Goal: Task Accomplishment & Management: Manage account settings

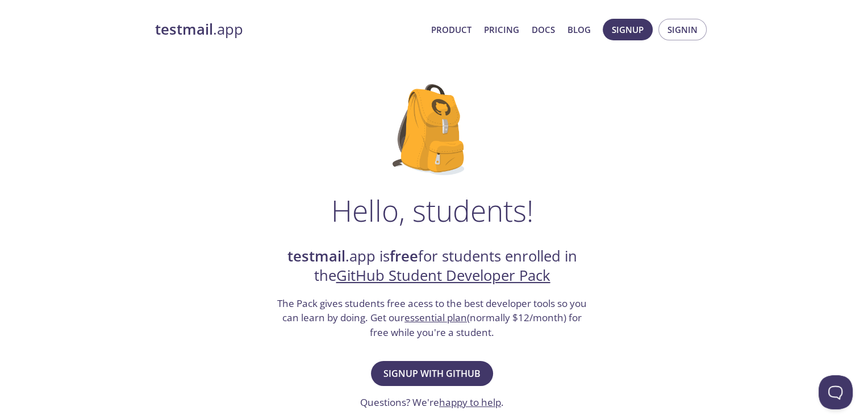
scroll to position [57, 0]
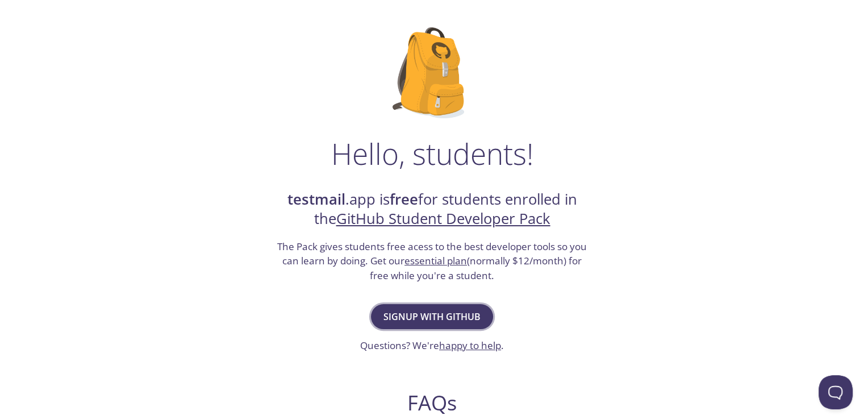
click at [443, 315] on span "Signup with GitHub" at bounding box center [431, 316] width 97 height 16
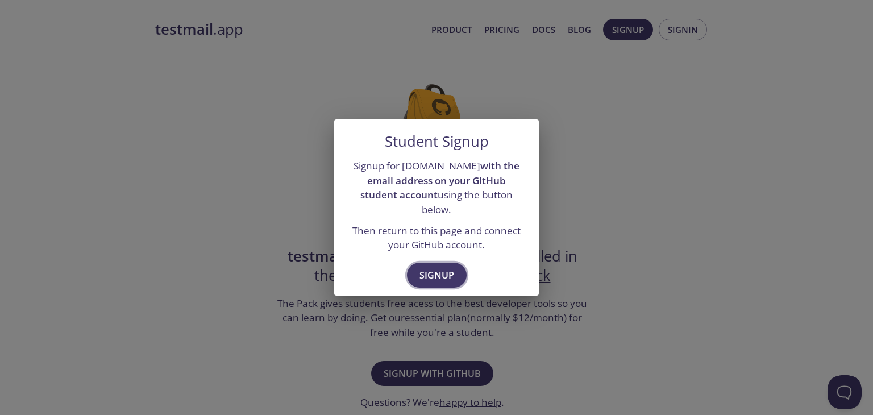
click at [440, 267] on span "Signup" at bounding box center [436, 275] width 35 height 16
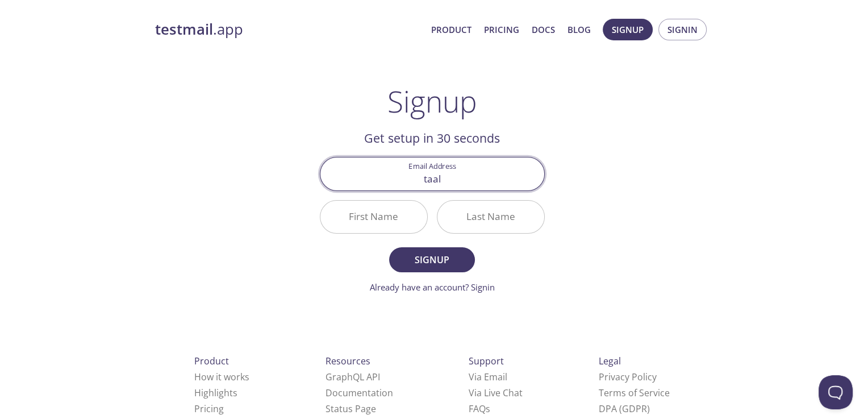
type input "[EMAIL_ADDRESS][DOMAIN_NAME]"
click at [350, 222] on input "First Name" at bounding box center [373, 217] width 107 height 32
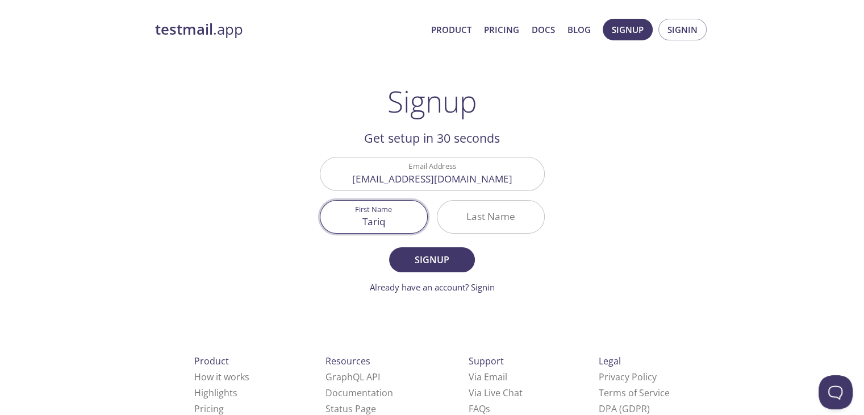
type input "Tariq"
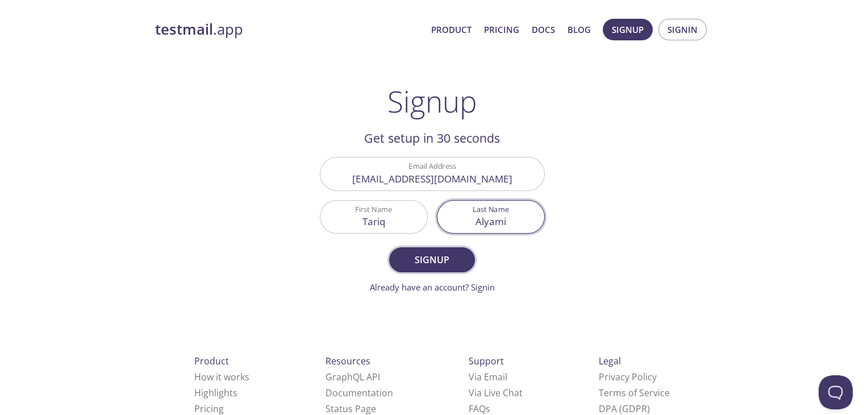
type input "Alyami"
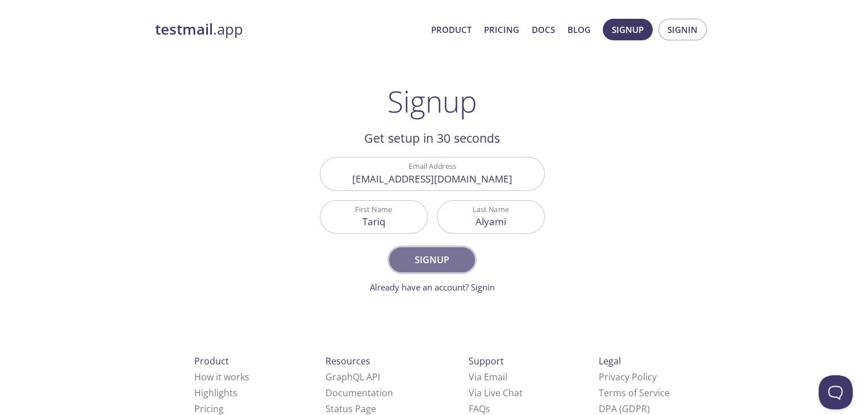
click at [402, 250] on button "Signup" at bounding box center [431, 259] width 85 height 25
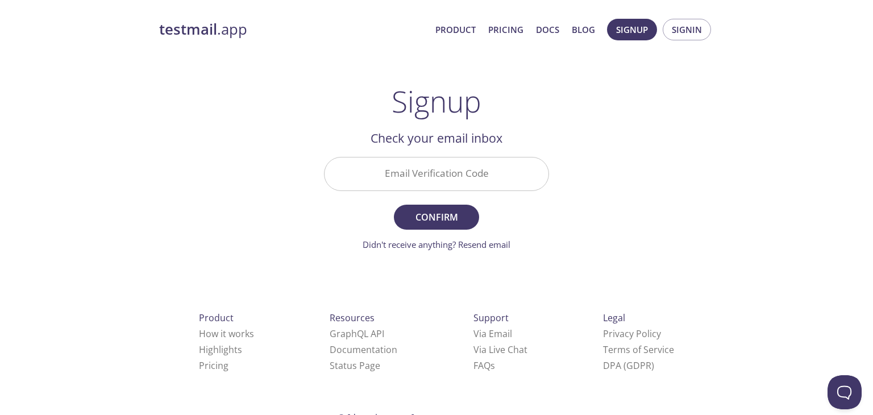
click at [432, 169] on input "Email Verification Code" at bounding box center [436, 173] width 224 height 32
click at [487, 247] on link "Didn't receive anything? Resend email" at bounding box center [436, 244] width 148 height 11
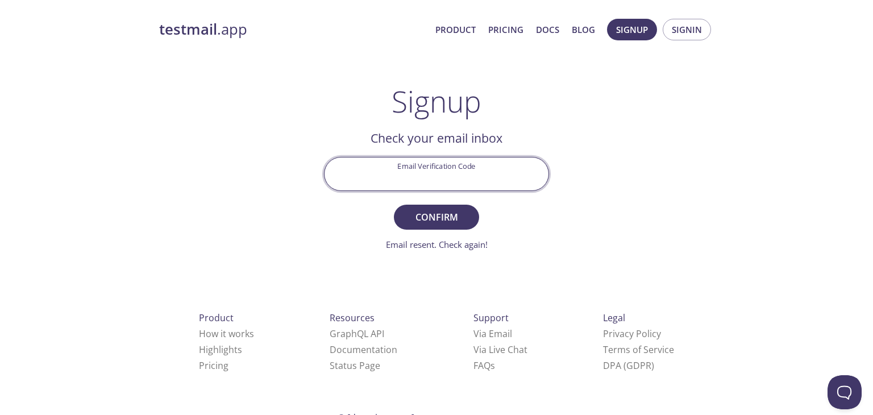
paste input "GABZC44"
type input "GABZC44"
click at [441, 219] on span "Confirm" at bounding box center [436, 217] width 60 height 16
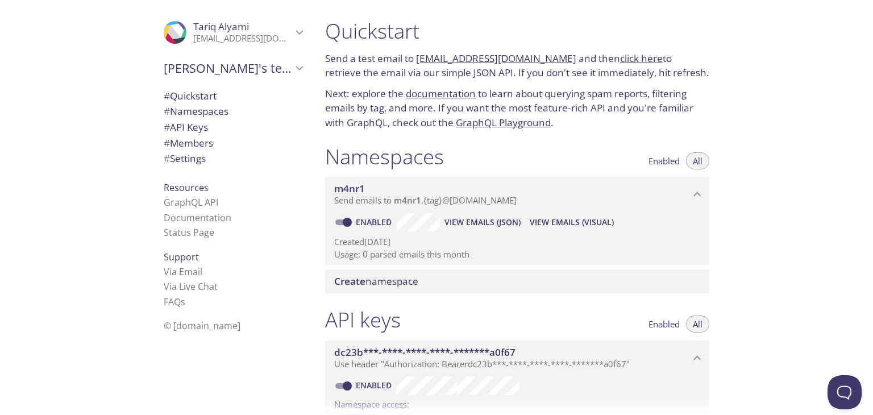
click at [382, 276] on span "Create namespace" at bounding box center [376, 280] width 84 height 13
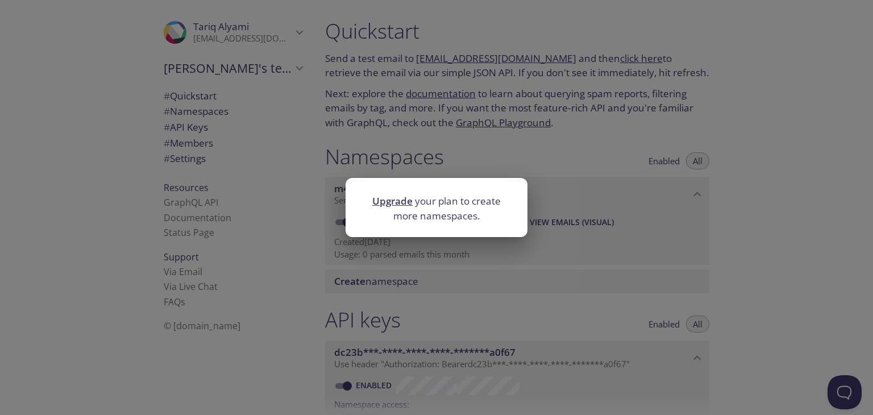
click at [552, 232] on div "Upgrade your plan to create more namespaces." at bounding box center [436, 207] width 873 height 415
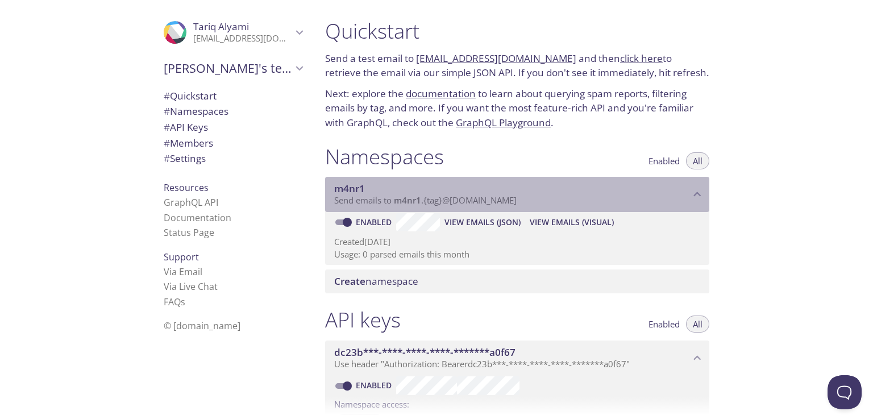
drag, startPoint x: 525, startPoint y: 203, endPoint x: 464, endPoint y: 198, distance: 62.1
click at [464, 198] on p "Send emails to m4nr1 . {tag} @[DOMAIN_NAME]" at bounding box center [512, 200] width 356 height 11
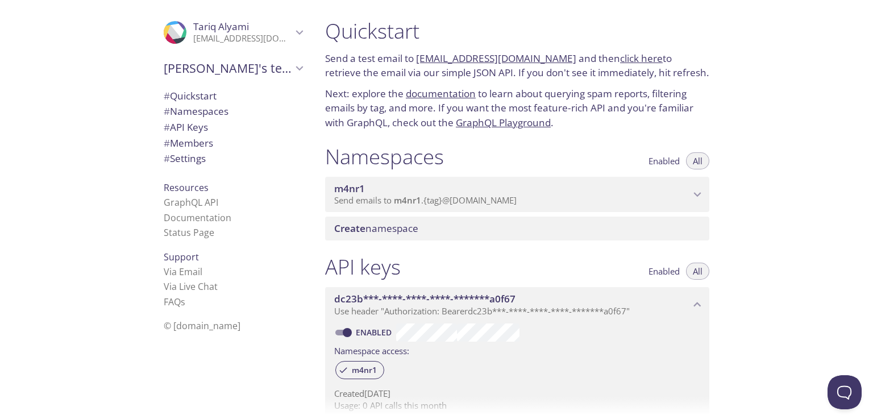
click at [425, 203] on span "Send emails to m4nr1 . {tag} @[DOMAIN_NAME]" at bounding box center [425, 199] width 182 height 11
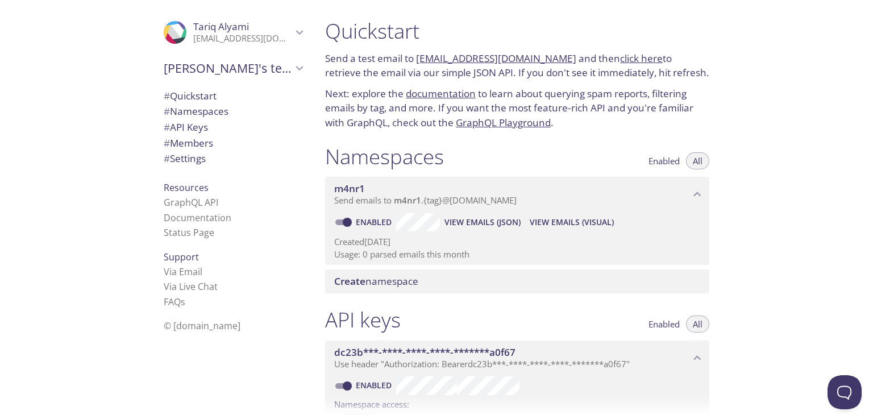
click at [542, 221] on span "View Emails (Visual)" at bounding box center [571, 222] width 84 height 14
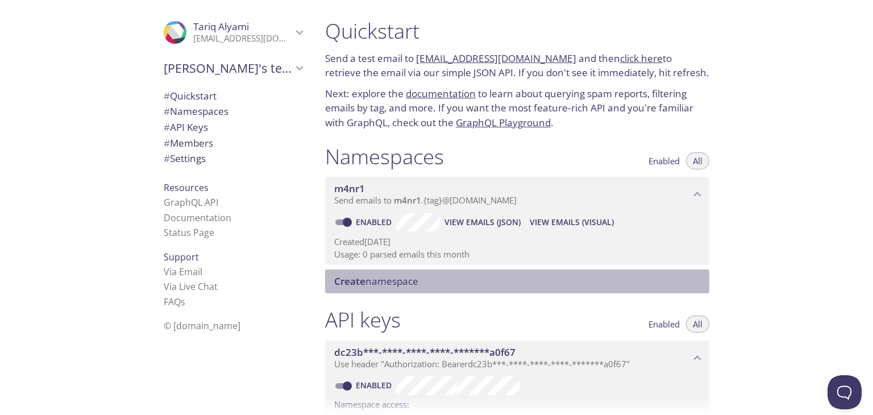
click at [439, 278] on span "Create namespace" at bounding box center [519, 281] width 370 height 12
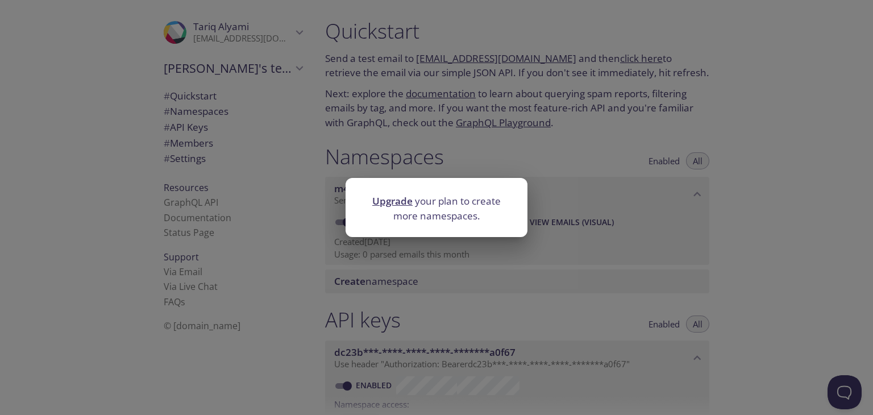
click at [416, 219] on p "Upgrade your plan to create more namespaces." at bounding box center [436, 208] width 155 height 29
click at [598, 188] on div "Upgrade your plan to create more namespaces." at bounding box center [436, 207] width 873 height 415
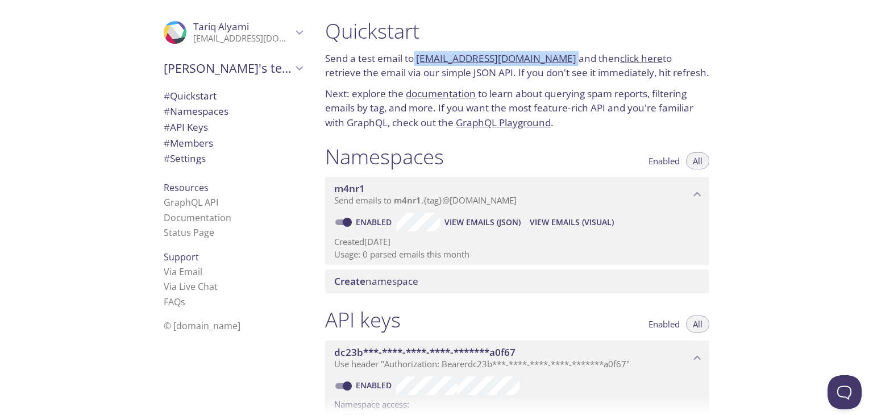
drag, startPoint x: 561, startPoint y: 57, endPoint x: 460, endPoint y: 48, distance: 101.5
click at [414, 52] on p "Send a test email to m4nr1.test@inbox.testmail.app and then click here to retri…" at bounding box center [517, 65] width 384 height 29
copy p "[EMAIL_ADDRESS][DOMAIN_NAME]"
click at [571, 226] on span "View Emails (Visual)" at bounding box center [571, 222] width 84 height 14
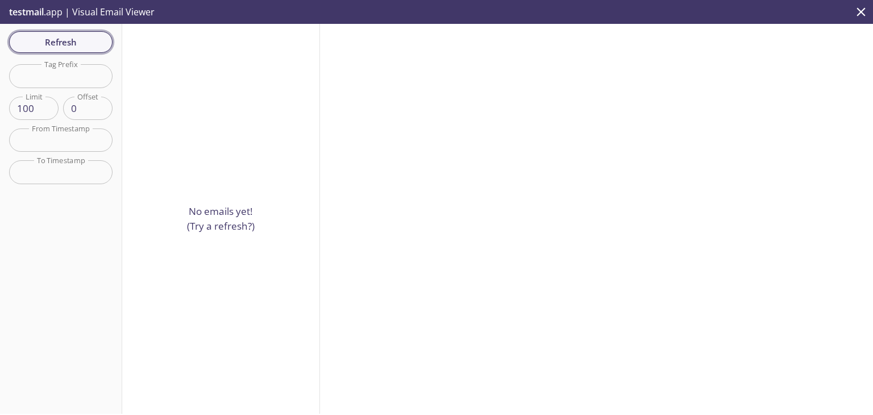
click at [55, 38] on span "Refresh" at bounding box center [60, 42] width 85 height 15
click at [44, 41] on span "Refresh" at bounding box center [60, 42] width 85 height 15
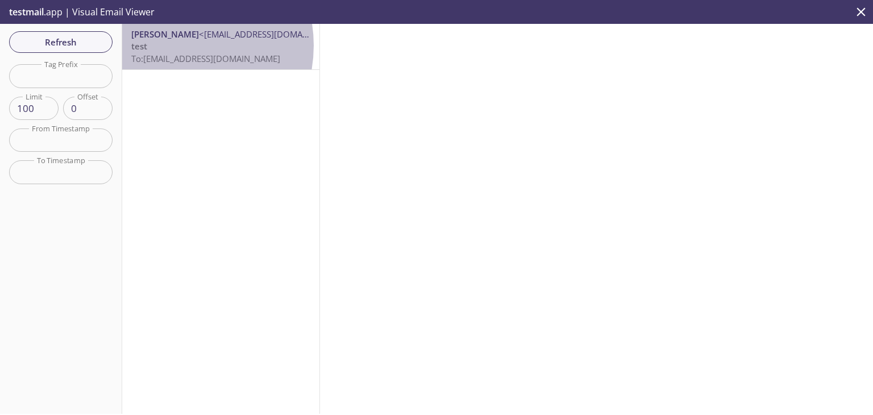
click at [172, 45] on p "test To: m4nr1.test@inbox.testmail.app" at bounding box center [220, 52] width 179 height 24
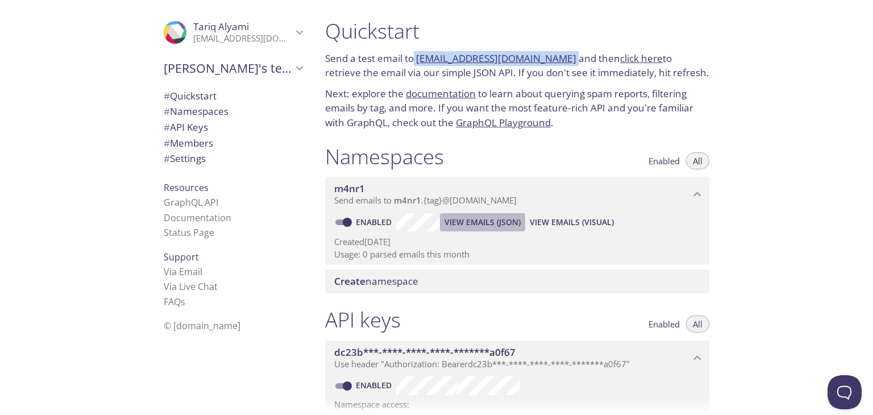
click at [496, 224] on span "View Emails (JSON)" at bounding box center [482, 222] width 76 height 14
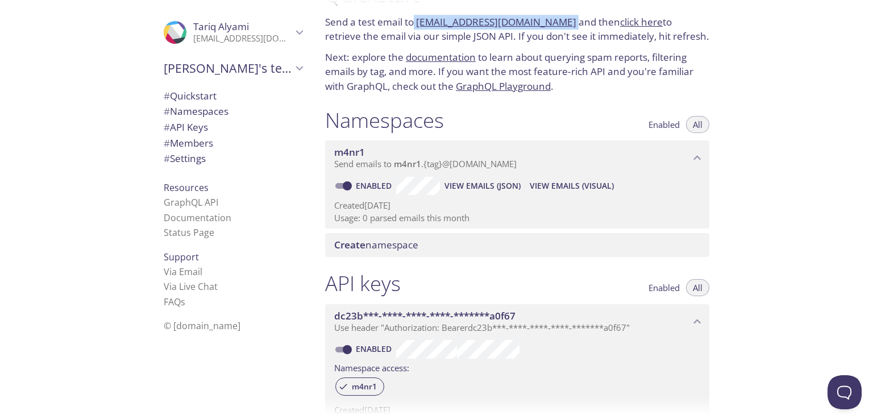
scroll to position [57, 0]
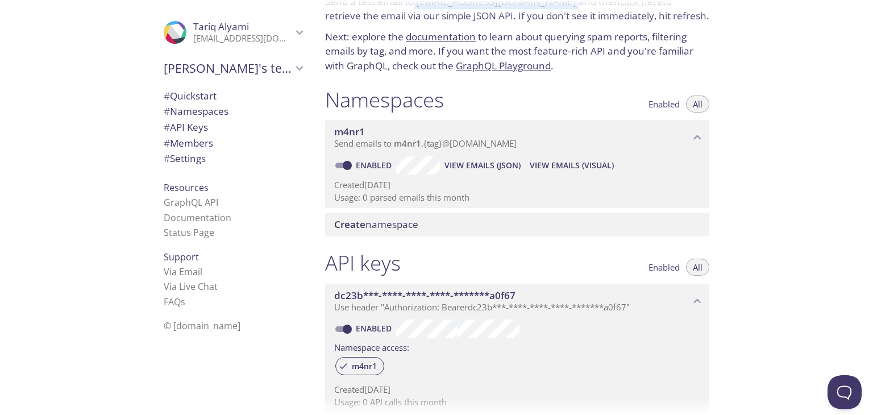
click at [557, 166] on span "View Emails (Visual)" at bounding box center [571, 165] width 84 height 14
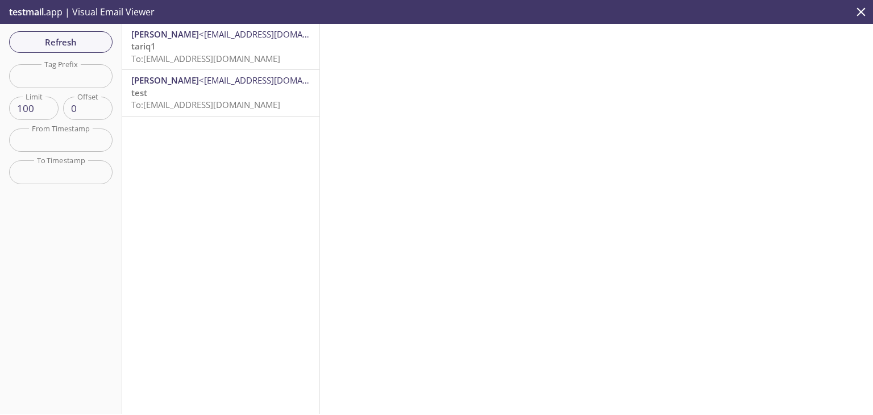
click at [207, 56] on span "To: m4nr1.tariq1@inbox.testmail.app" at bounding box center [205, 58] width 149 height 11
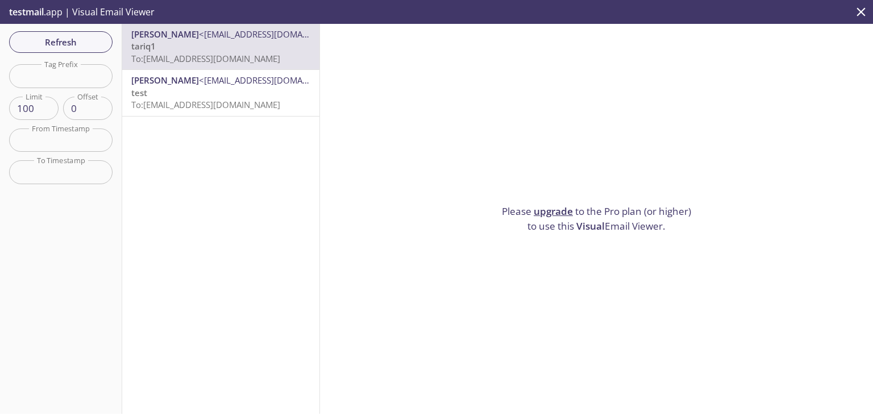
click at [59, 44] on span "Refresh" at bounding box center [60, 42] width 85 height 15
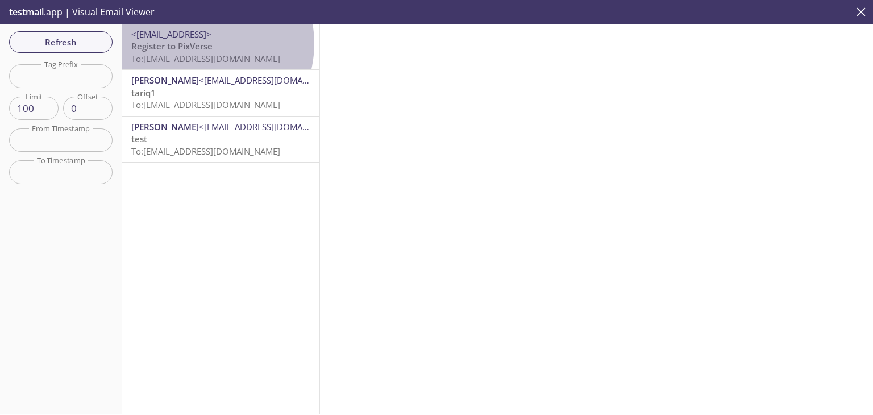
click at [195, 43] on span "Register to PixVerse" at bounding box center [171, 45] width 81 height 11
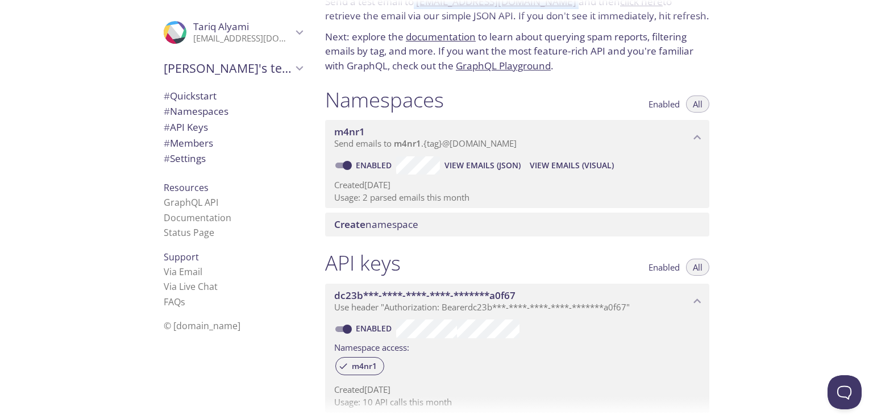
click at [506, 168] on span "View Emails (JSON)" at bounding box center [482, 165] width 76 height 14
click at [214, 216] on link "Documentation" at bounding box center [198, 217] width 68 height 12
click at [185, 126] on span "# API Keys" at bounding box center [186, 126] width 44 height 13
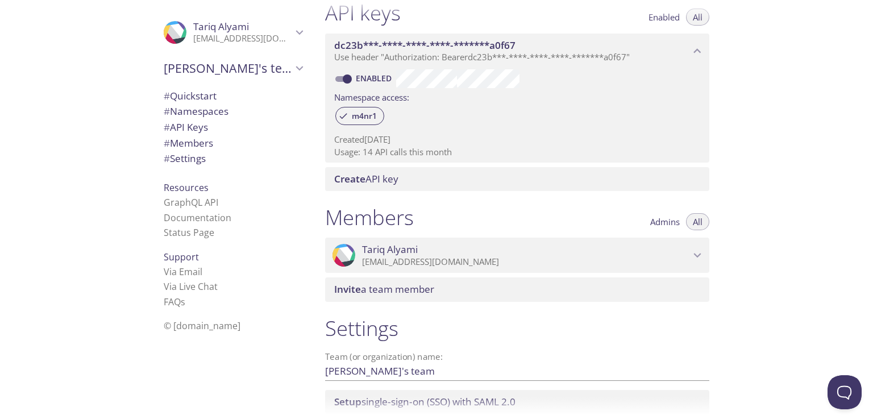
scroll to position [250, 0]
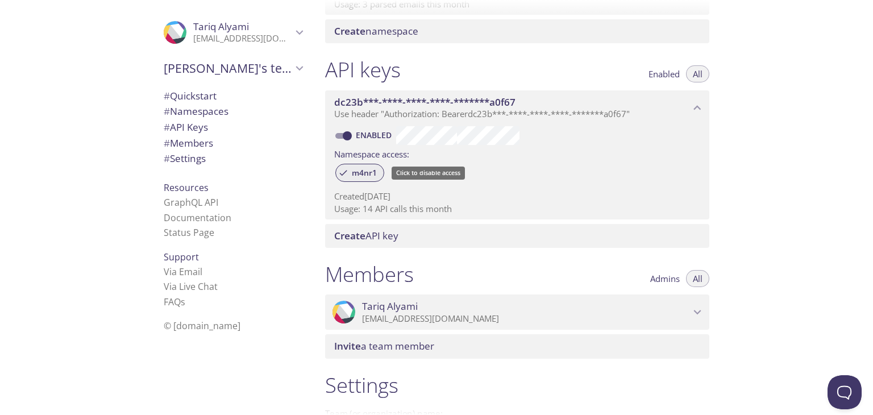
drag, startPoint x: 368, startPoint y: 174, endPoint x: 398, endPoint y: 171, distance: 29.7
click at [368, 173] on span "m4nr1" at bounding box center [364, 173] width 39 height 10
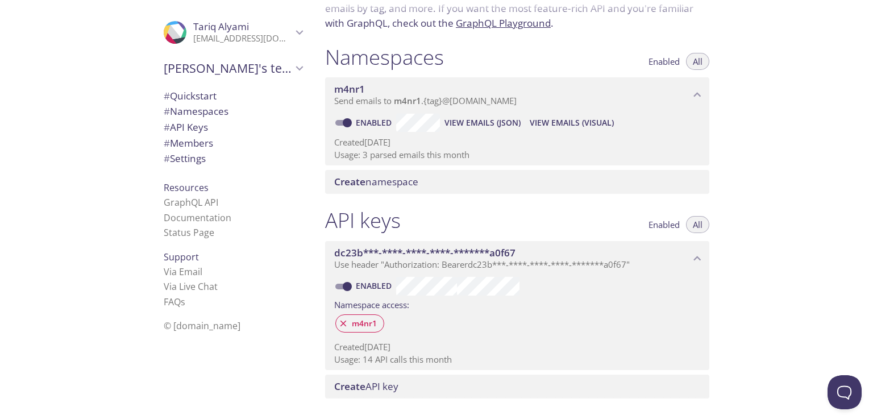
scroll to position [80, 0]
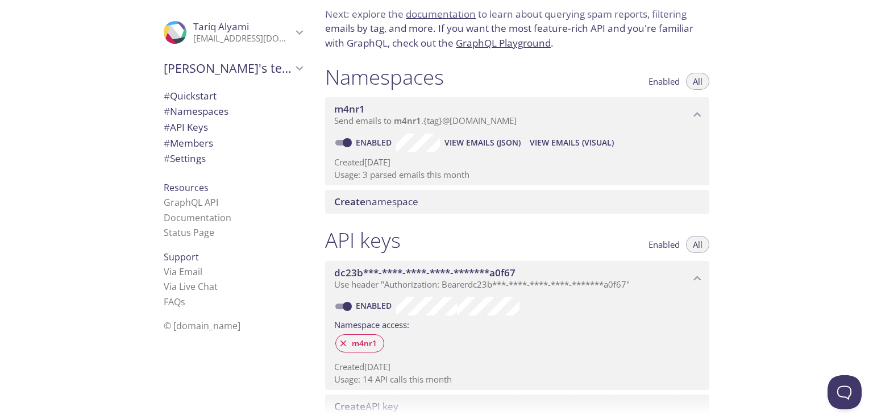
click at [211, 131] on span "# API Keys" at bounding box center [233, 127] width 139 height 15
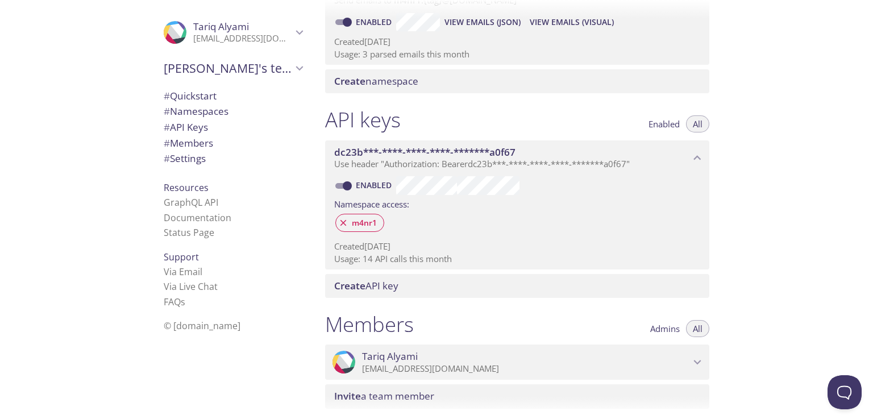
scroll to position [193, 0]
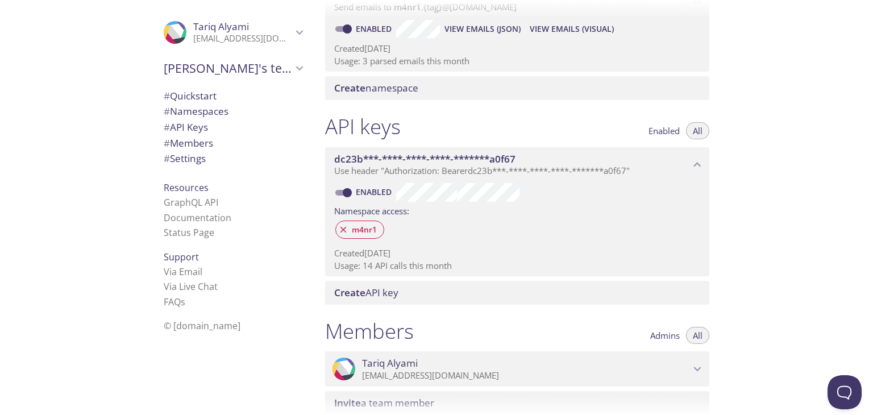
click at [662, 131] on span "Enabled" at bounding box center [663, 131] width 31 height 0
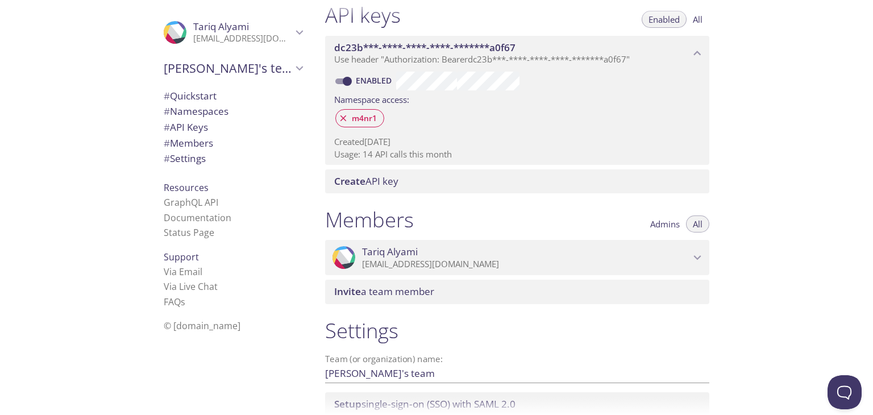
scroll to position [223, 0]
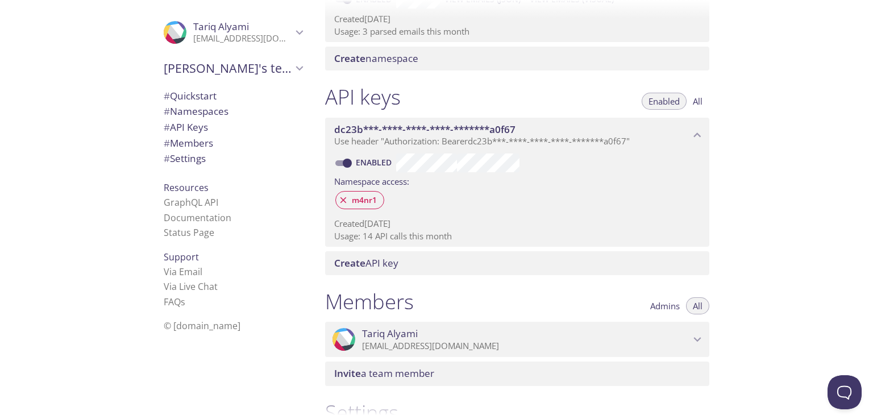
type button "enabled"
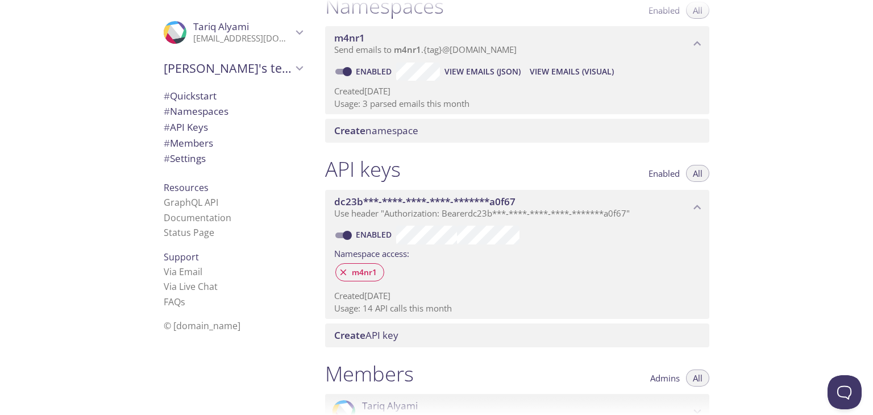
scroll to position [170, 0]
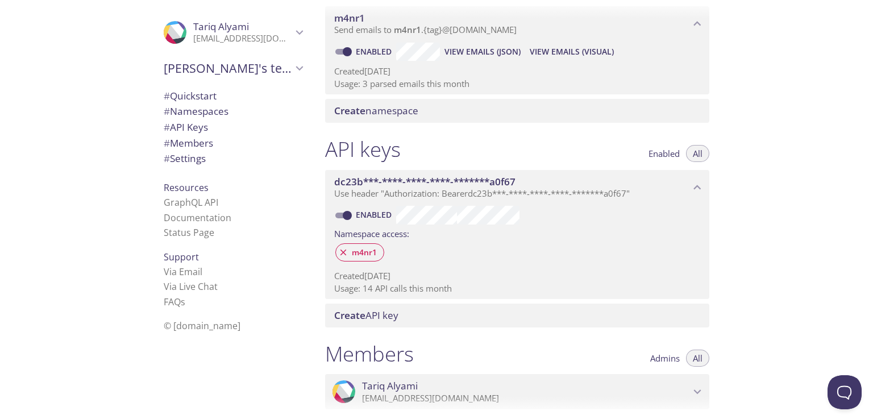
click at [652, 153] on span "Enabled" at bounding box center [663, 153] width 31 height 0
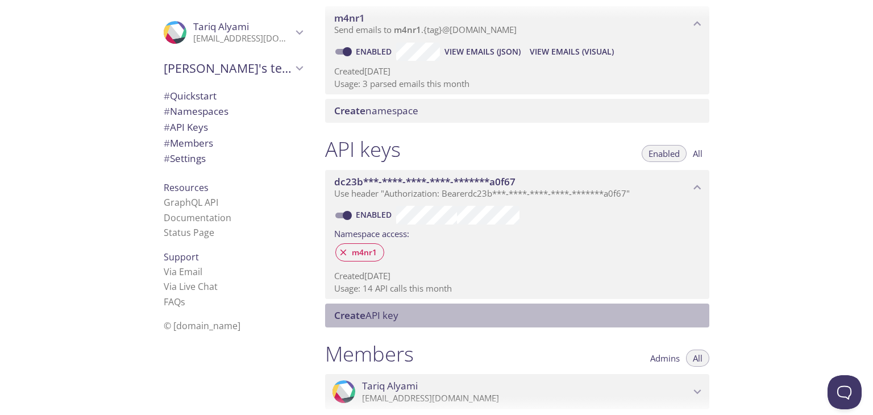
click at [354, 319] on span "Create" at bounding box center [349, 314] width 31 height 13
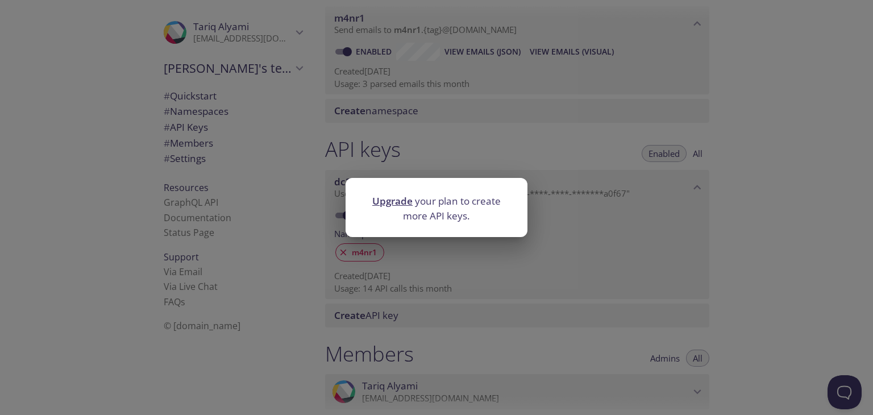
click at [568, 230] on div "Upgrade your plan to create more API keys." at bounding box center [436, 207] width 873 height 415
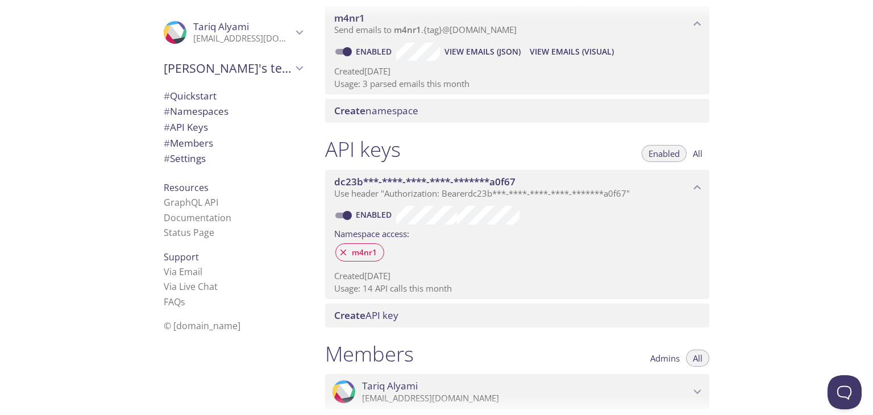
click at [474, 189] on span "Use header "Authorization: Bearer dc23b***-****-****-****-*******a0f67 "" at bounding box center [481, 192] width 295 height 11
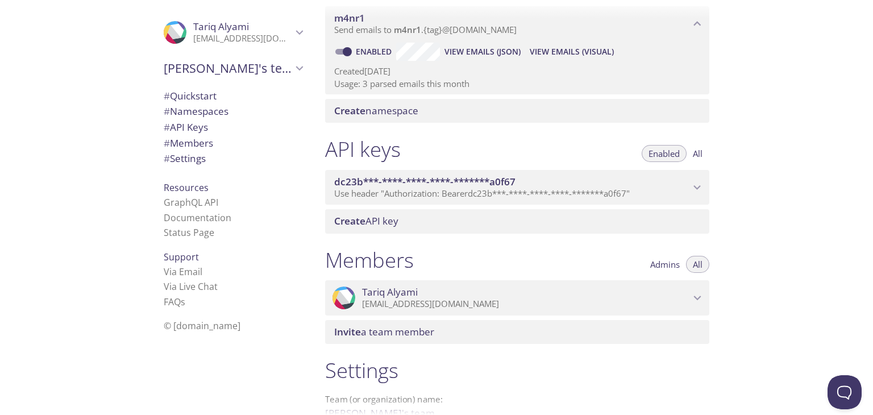
click at [474, 189] on span "Use header "Authorization: Bearer dc23b***-****-****-****-*******a0f67 "" at bounding box center [481, 192] width 295 height 11
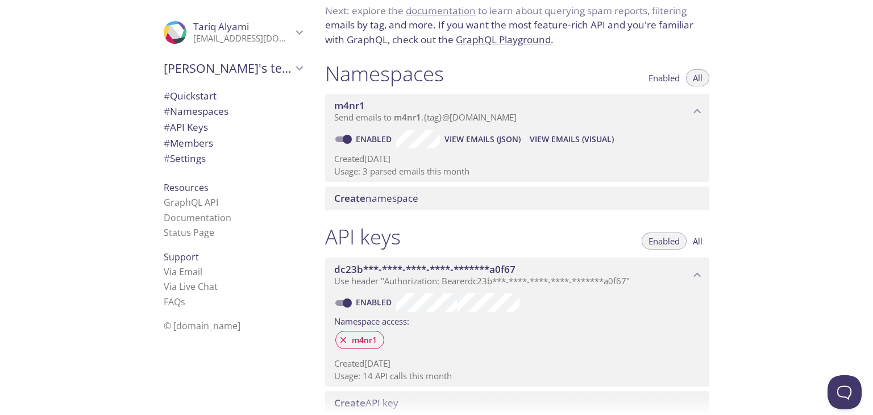
scroll to position [57, 0]
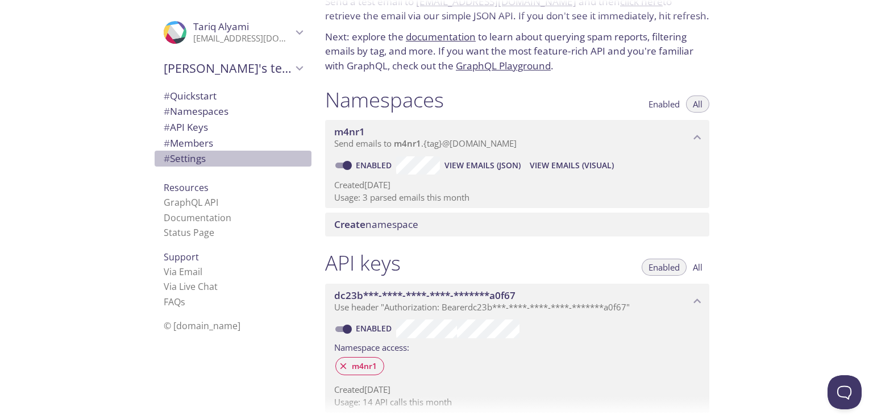
click at [189, 161] on span "# Settings" at bounding box center [185, 158] width 42 height 13
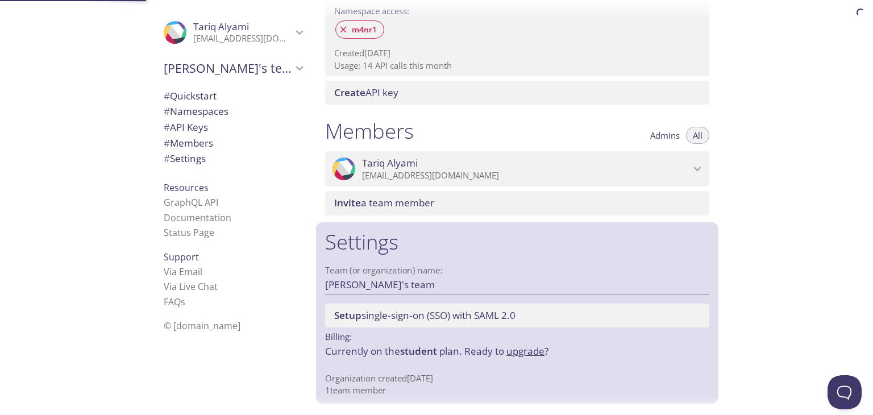
scroll to position [393, 0]
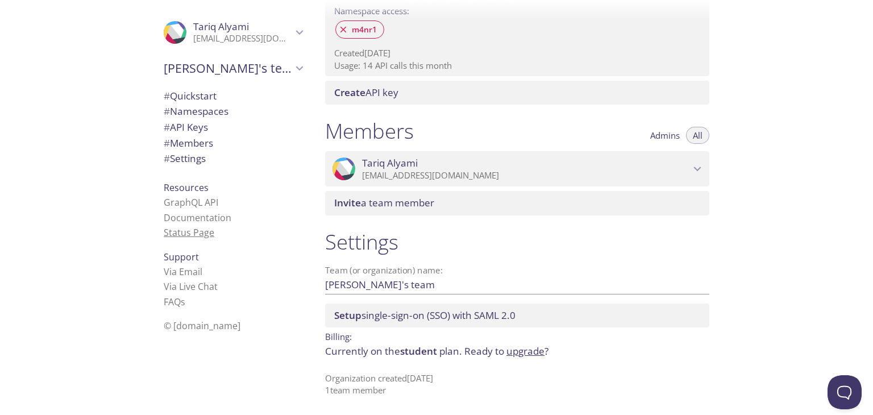
click at [176, 237] on link "Status Page" at bounding box center [189, 232] width 51 height 12
click at [201, 97] on span "# Quickstart" at bounding box center [190, 95] width 53 height 13
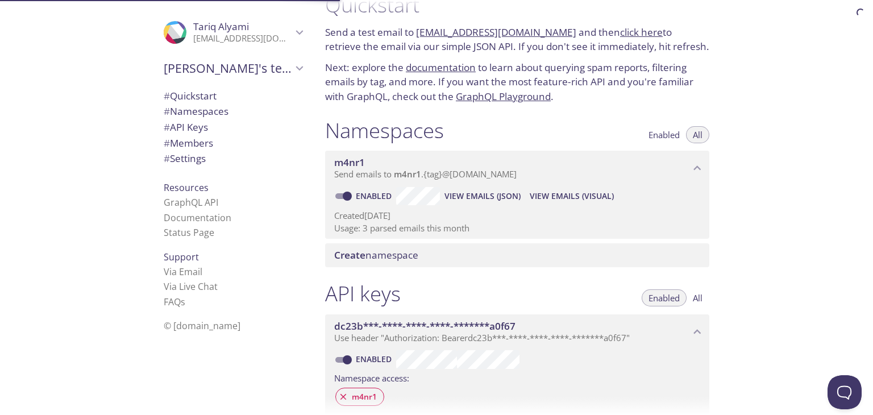
scroll to position [18, 0]
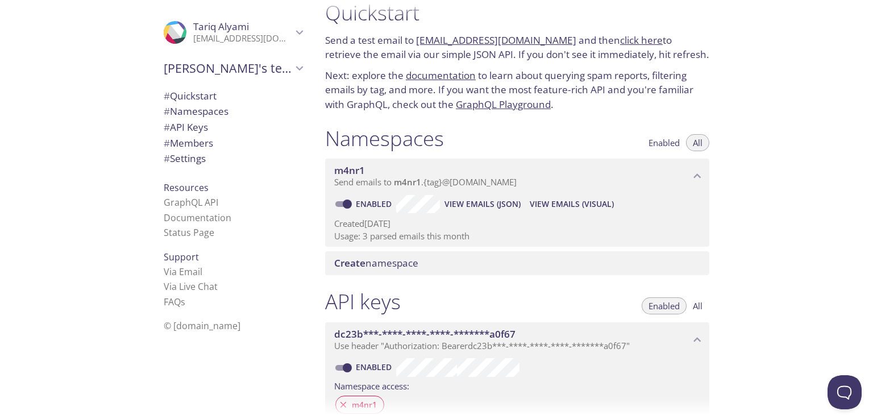
click at [487, 105] on link "GraphQL Playground" at bounding box center [503, 104] width 95 height 13
click at [193, 198] on link "GraphQL API" at bounding box center [191, 202] width 55 height 12
click at [202, 202] on link "GraphQL API" at bounding box center [191, 202] width 55 height 12
click at [503, 105] on link "GraphQL Playground" at bounding box center [503, 104] width 95 height 13
click at [190, 128] on span "# API Keys" at bounding box center [186, 126] width 44 height 13
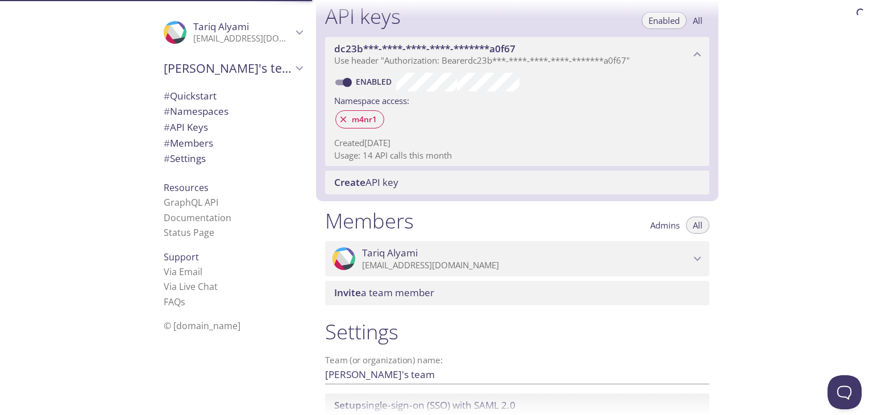
scroll to position [307, 0]
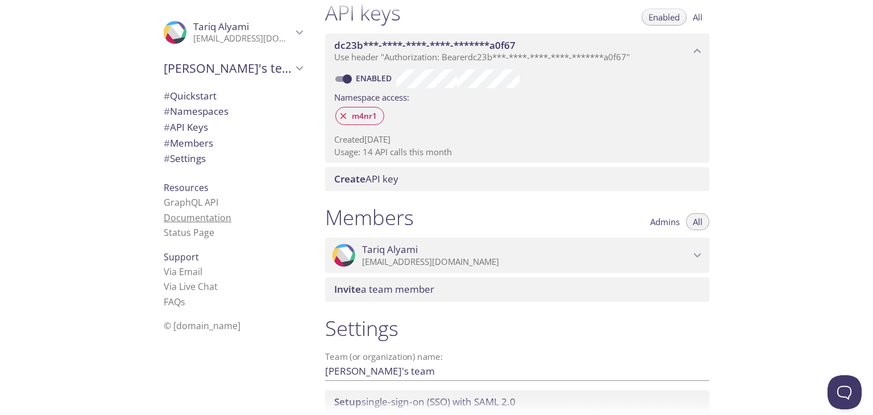
click at [195, 220] on link "Documentation" at bounding box center [198, 217] width 68 height 12
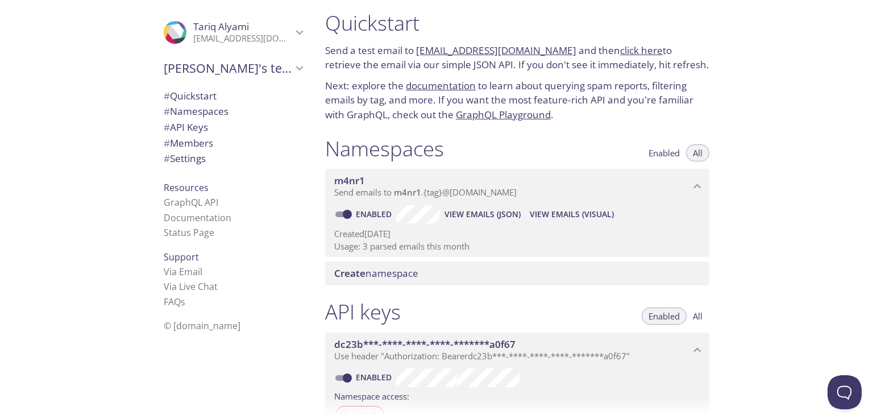
scroll to position [0, 0]
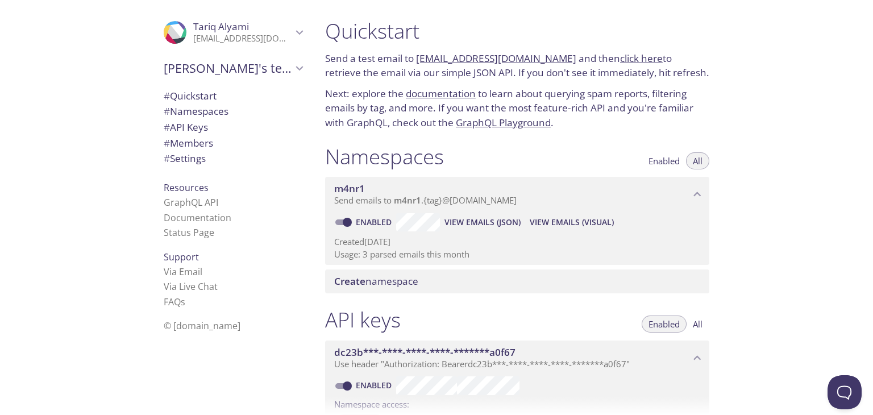
click at [633, 58] on link "click here" at bounding box center [641, 58] width 43 height 13
click at [629, 60] on link "click here" at bounding box center [641, 58] width 43 height 13
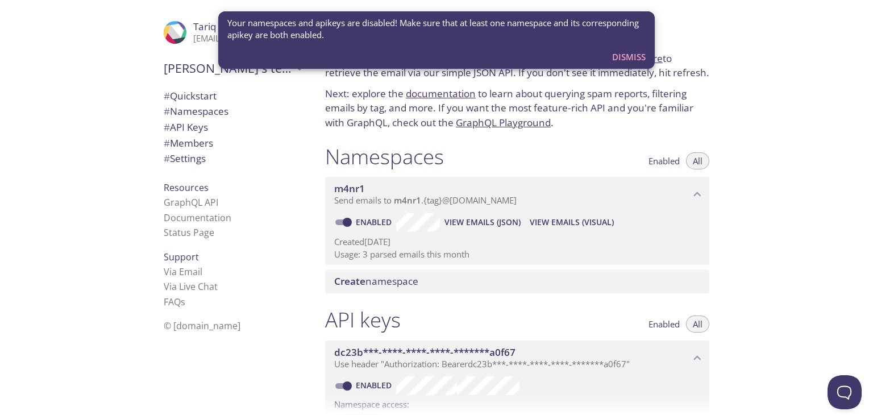
click at [500, 89] on p "Next: explore the documentation to learn about querying spam reports, filtering…" at bounding box center [517, 108] width 384 height 44
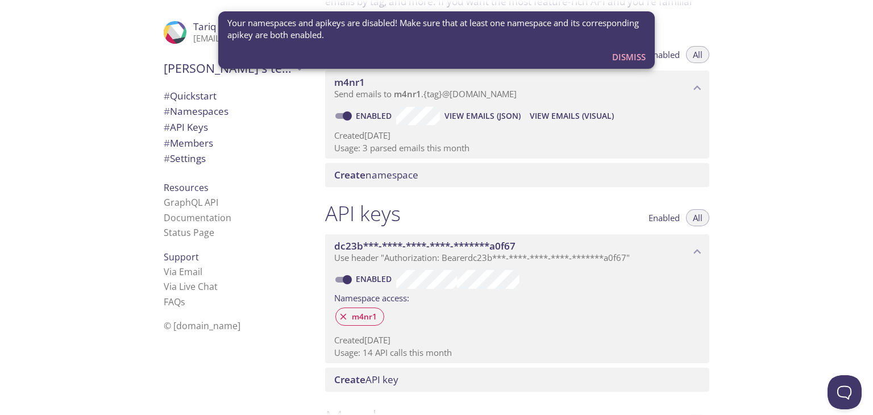
scroll to position [114, 0]
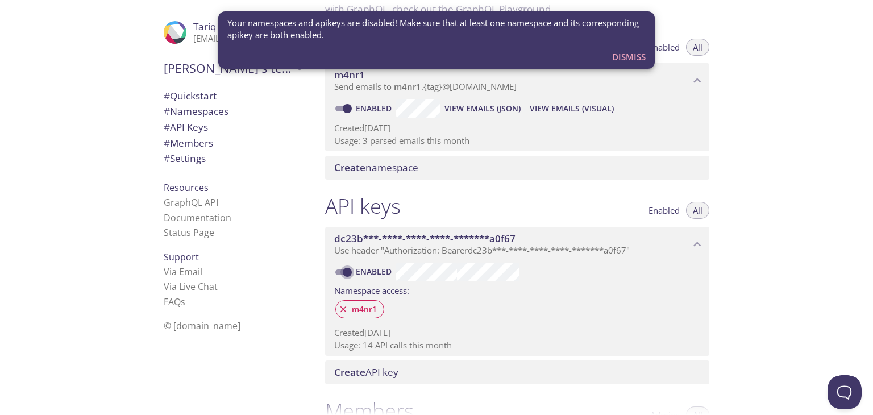
click at [344, 271] on input "Enabled" at bounding box center [347, 272] width 41 height 14
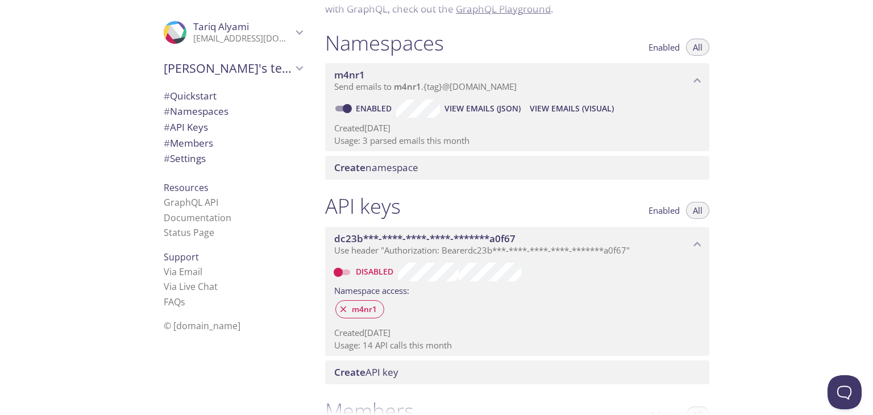
click at [339, 274] on input "Disabled" at bounding box center [338, 272] width 41 height 14
click at [342, 310] on icon at bounding box center [343, 309] width 6 height 6
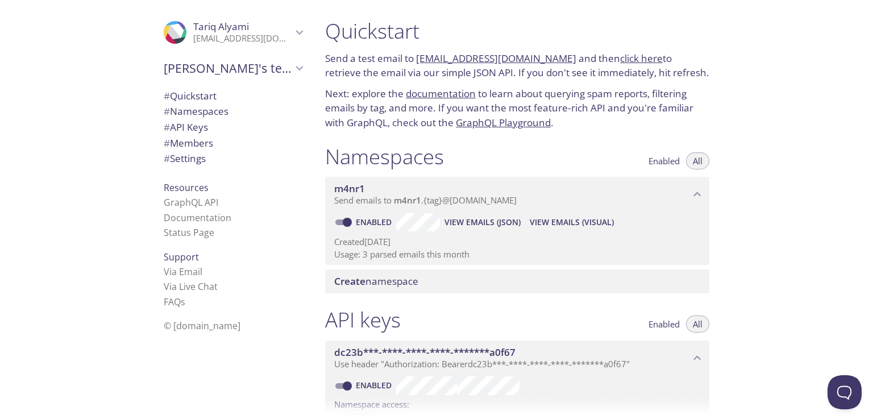
click at [620, 60] on link "click here" at bounding box center [641, 58] width 43 height 13
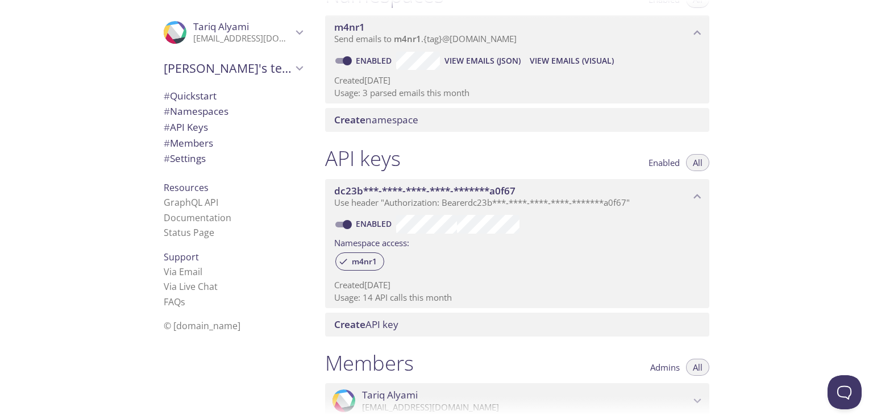
scroll to position [170, 0]
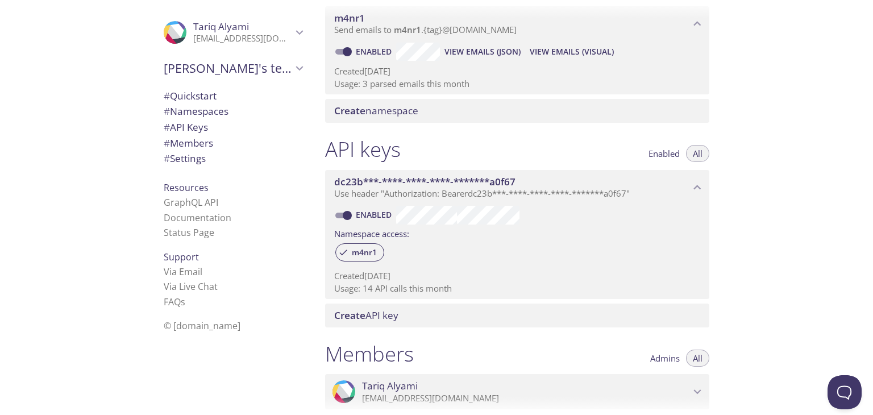
click at [350, 214] on input "Enabled" at bounding box center [347, 215] width 41 height 14
click at [347, 212] on input "Disabled" at bounding box center [338, 215] width 41 height 14
checkbox input "true"
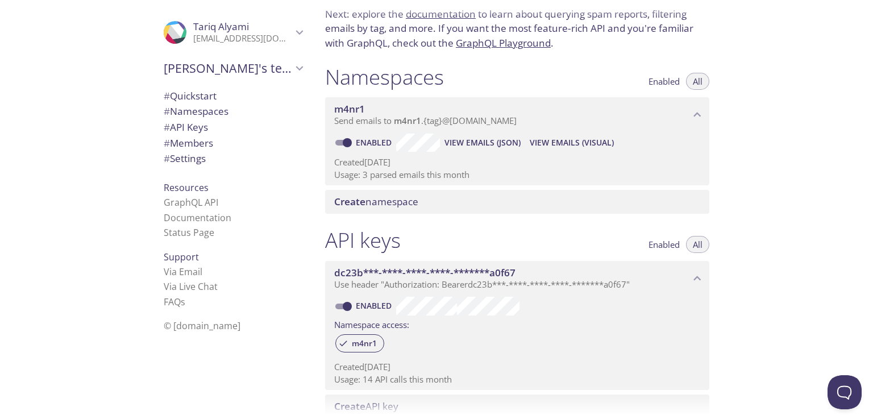
scroll to position [52, 0]
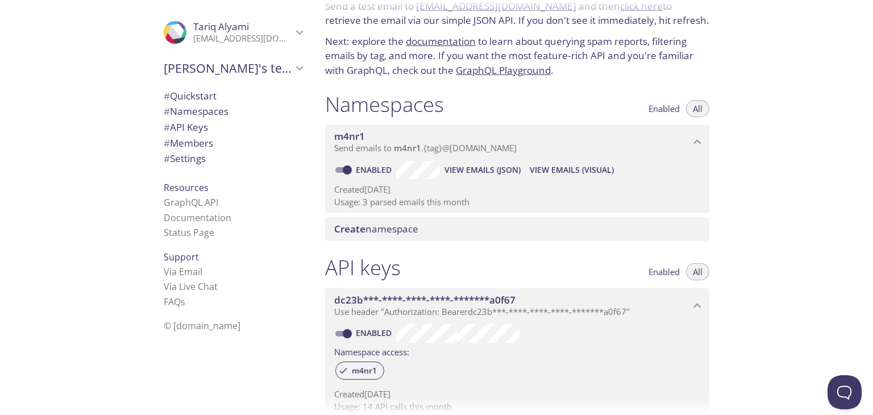
click at [487, 172] on span "View Emails (JSON)" at bounding box center [482, 170] width 76 height 14
